Goal: Browse casually

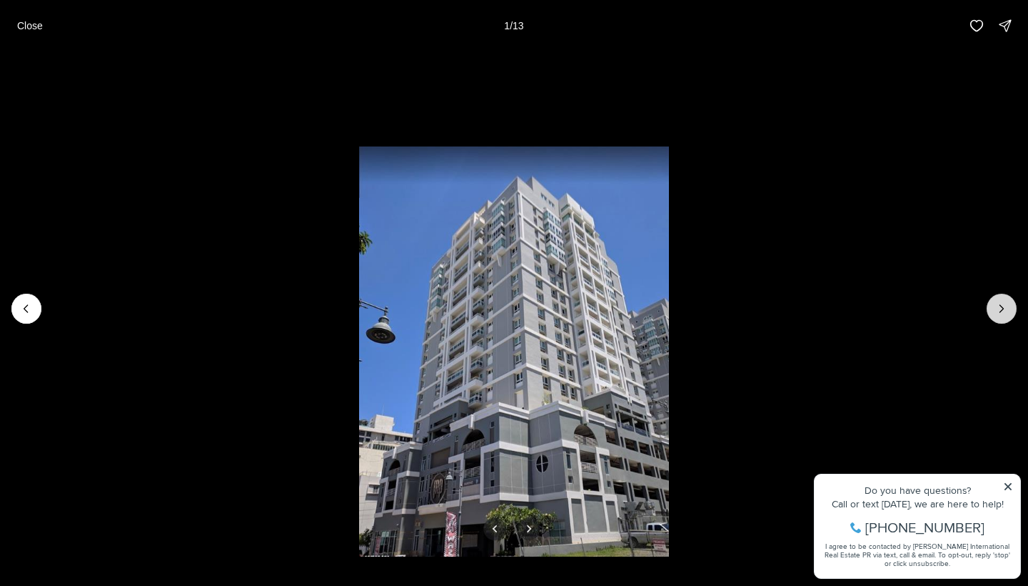
click at [999, 307] on icon "Next slide" at bounding box center [1002, 308] width 14 height 14
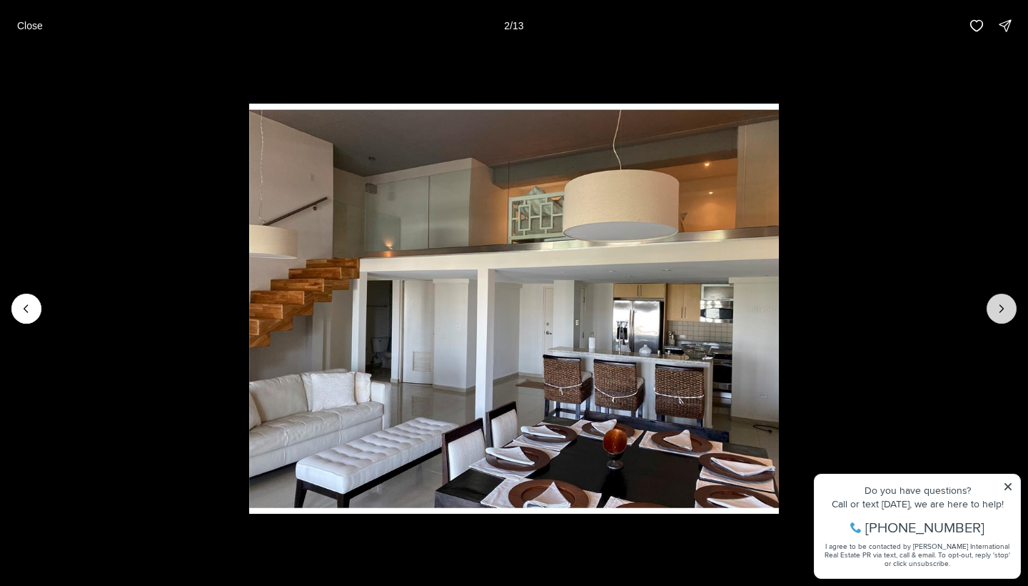
click at [998, 307] on icon "Next slide" at bounding box center [1002, 308] width 14 height 14
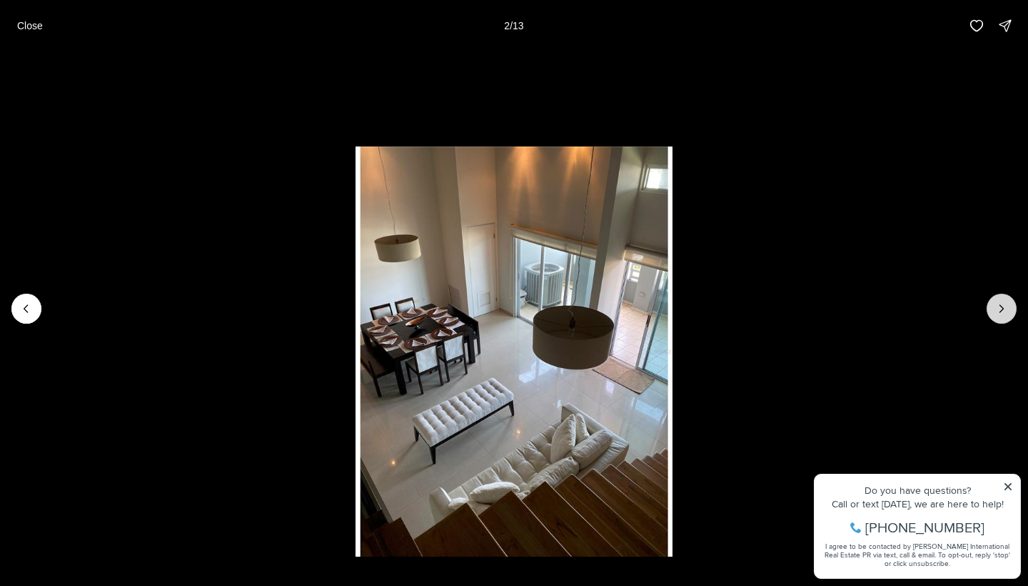
click at [998, 307] on icon "Next slide" at bounding box center [1002, 308] width 14 height 14
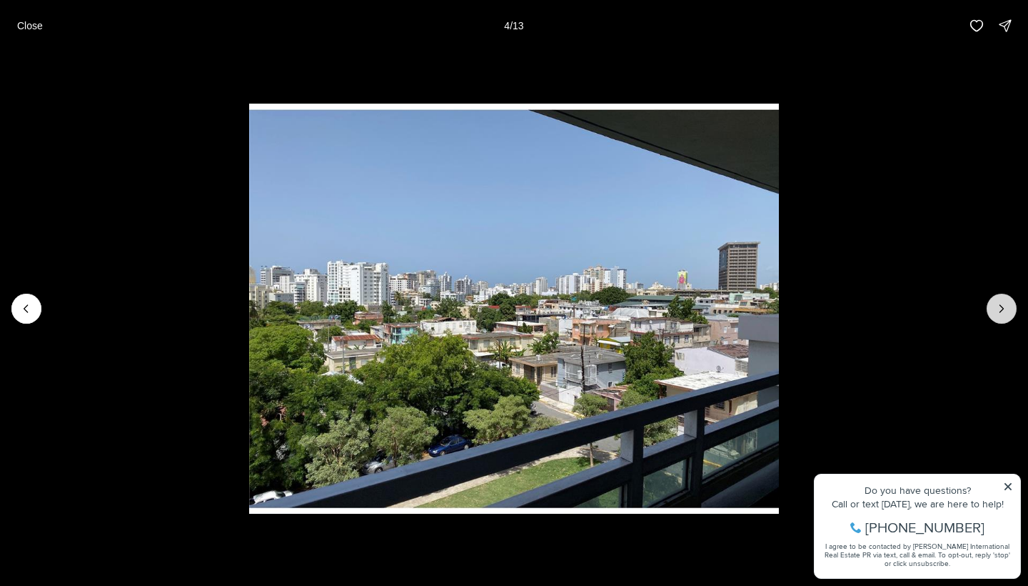
click at [998, 307] on icon "Next slide" at bounding box center [1002, 308] width 14 height 14
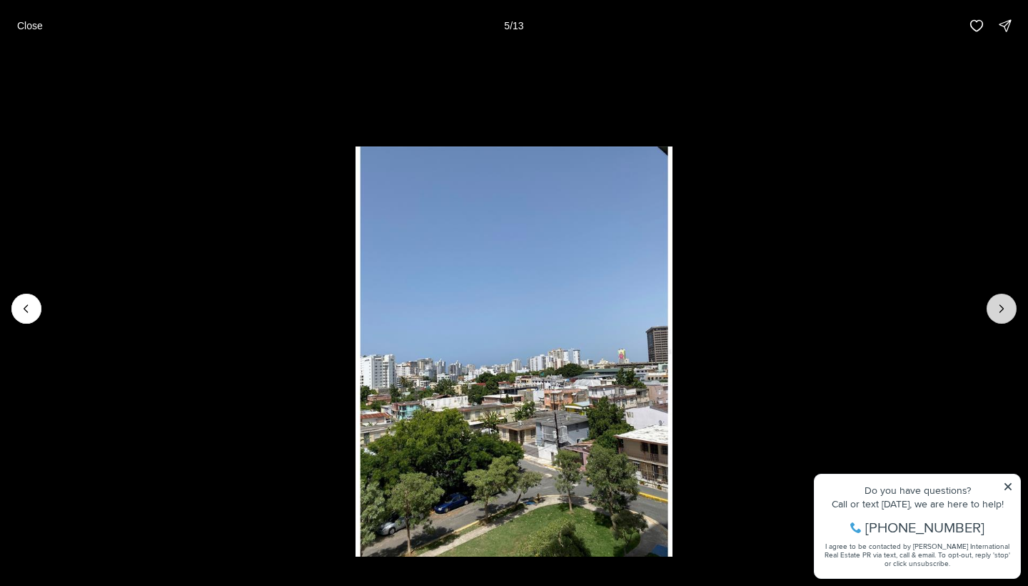
click at [998, 307] on icon "Next slide" at bounding box center [1002, 308] width 14 height 14
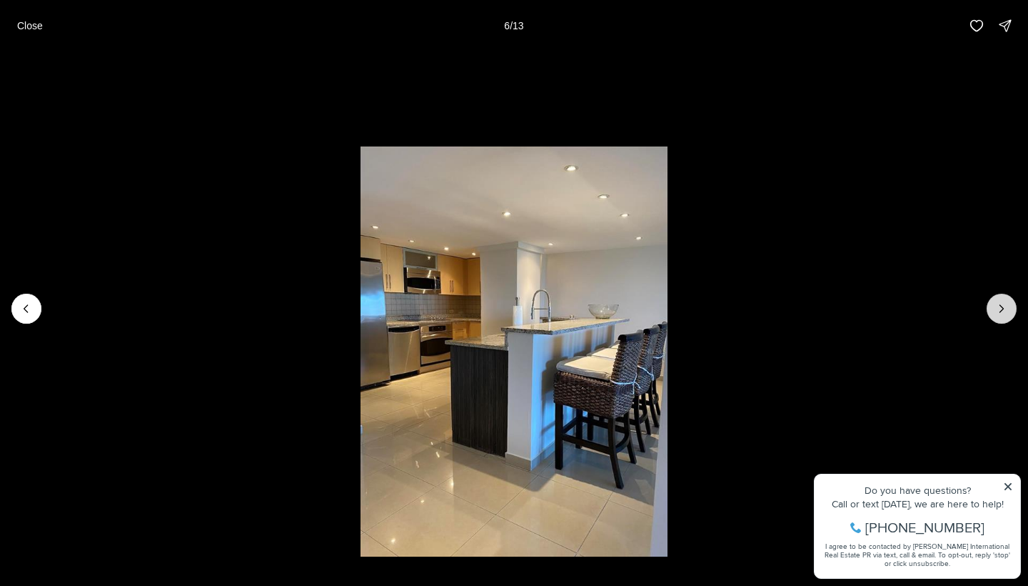
click at [998, 307] on icon "Next slide" at bounding box center [1002, 308] width 14 height 14
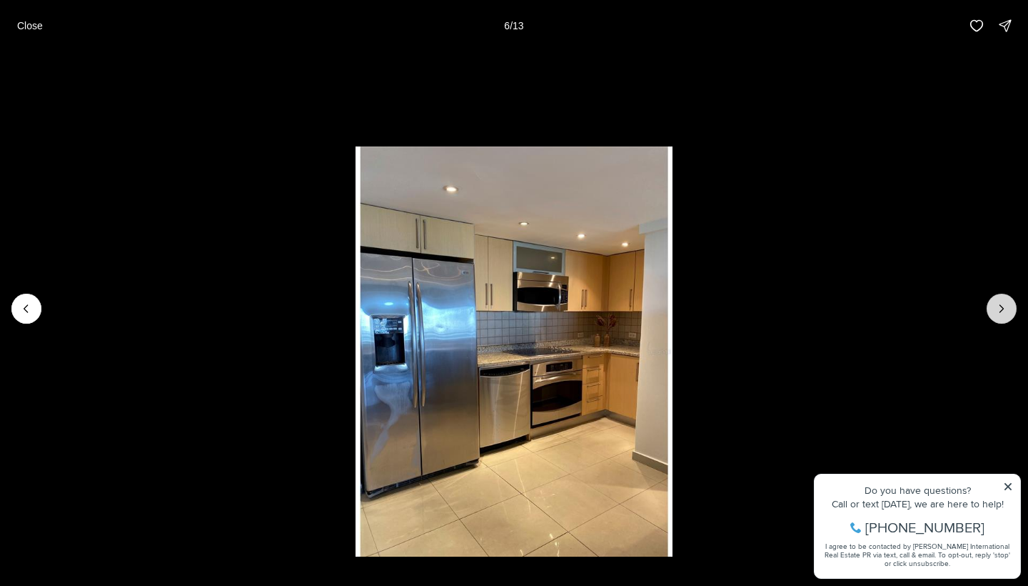
click at [998, 307] on icon "Next slide" at bounding box center [1002, 308] width 14 height 14
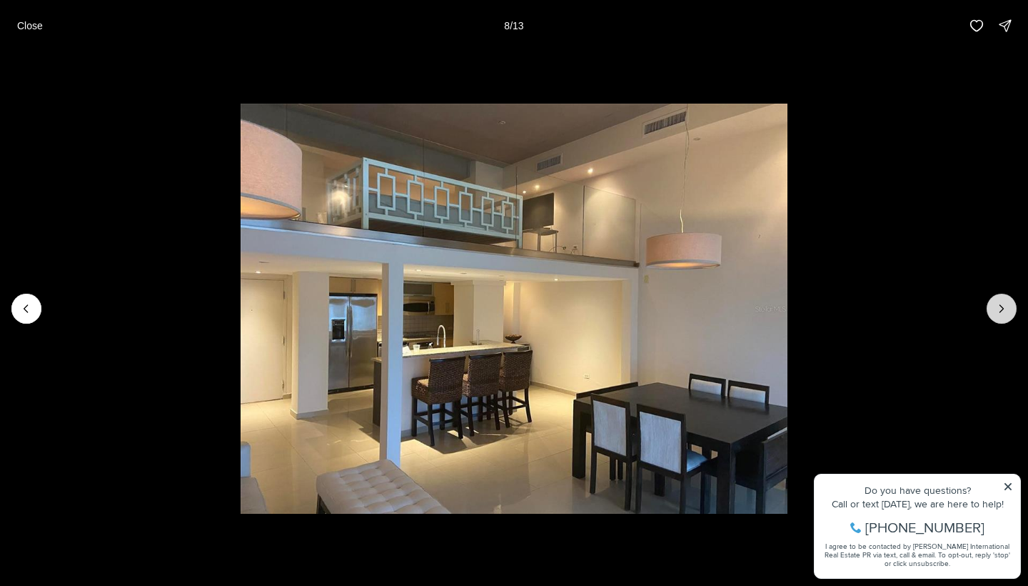
click at [998, 307] on icon "Next slide" at bounding box center [1002, 308] width 14 height 14
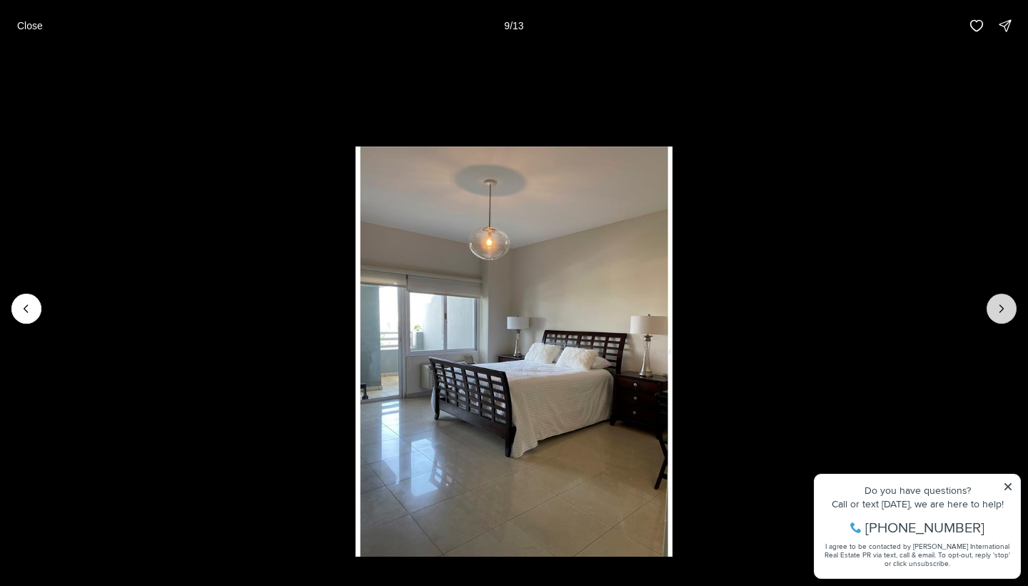
click at [998, 307] on icon "Next slide" at bounding box center [1002, 308] width 14 height 14
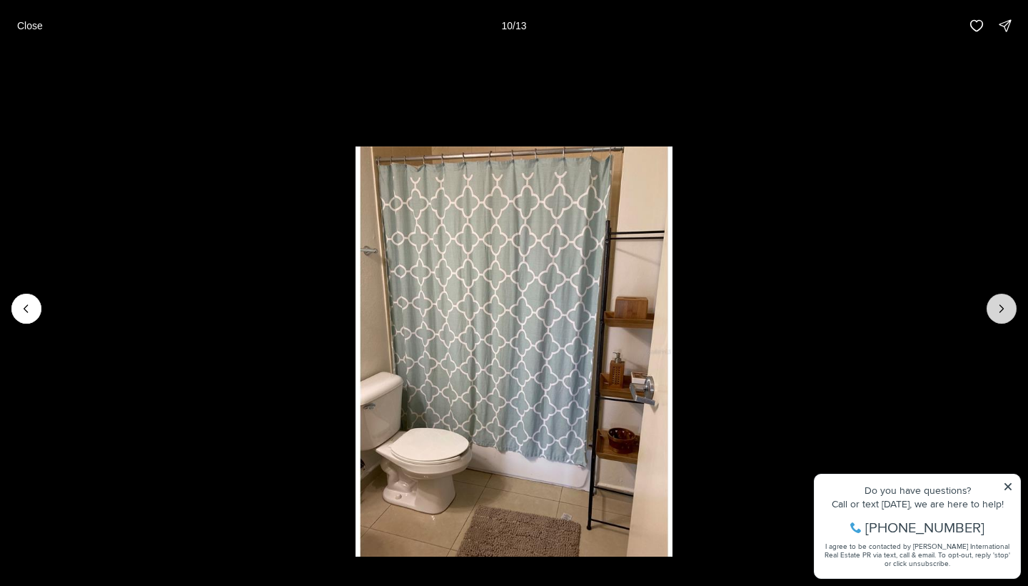
click at [998, 307] on icon "Next slide" at bounding box center [1002, 308] width 14 height 14
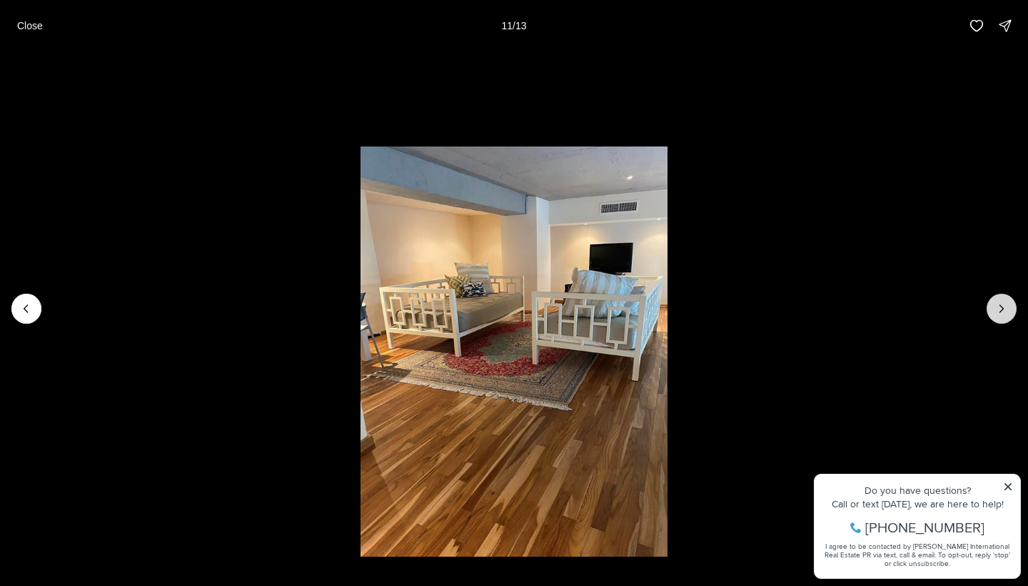
click at [998, 307] on icon "Next slide" at bounding box center [1002, 308] width 14 height 14
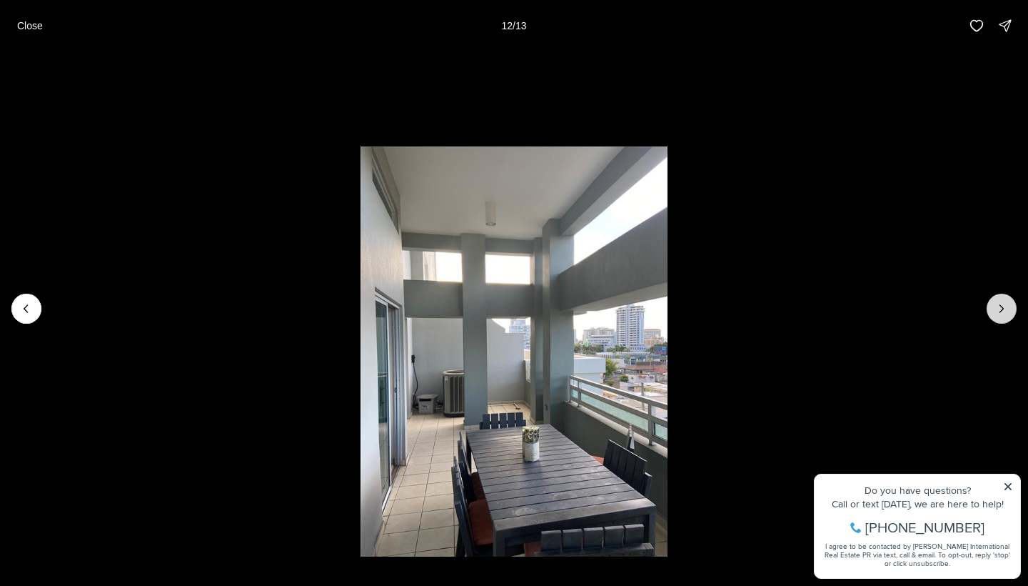
click at [998, 307] on icon "Next slide" at bounding box center [1002, 308] width 14 height 14
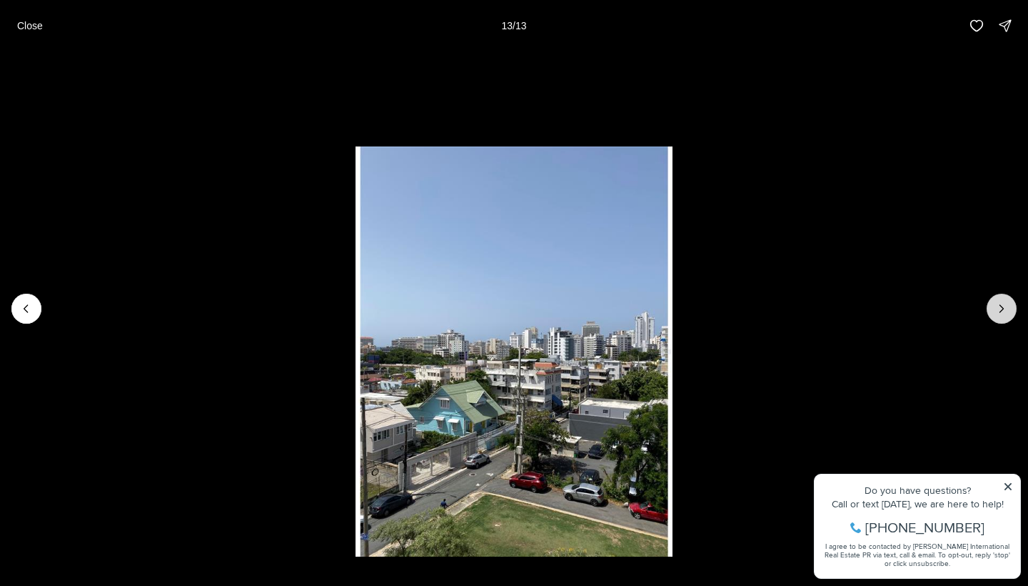
click at [998, 307] on div at bounding box center [1002, 308] width 30 height 30
click at [11, 19] on button "Close" at bounding box center [30, 25] width 43 height 29
